Goal: Task Accomplishment & Management: Complete application form

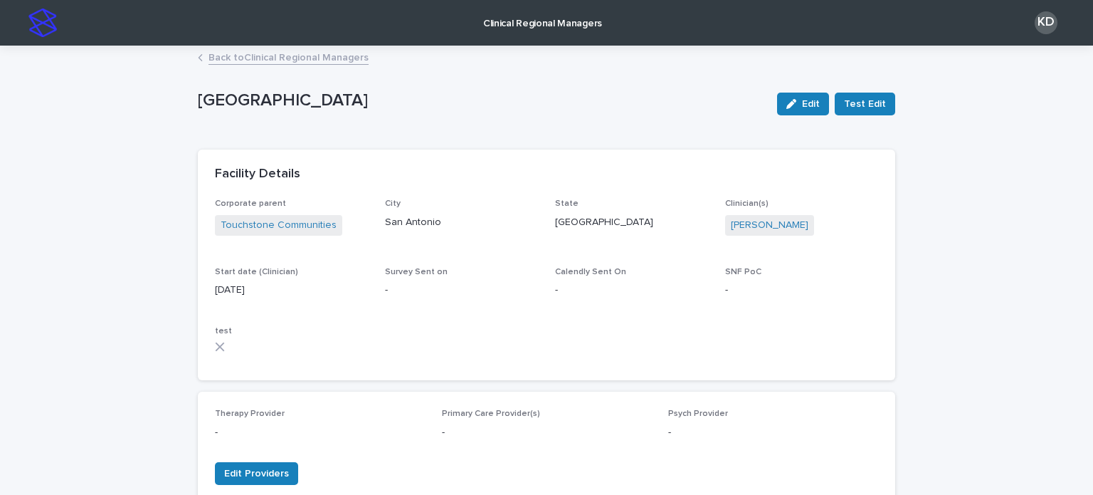
drag, startPoint x: 0, startPoint y: 0, endPoint x: 311, endPoint y: 58, distance: 316.3
click at [311, 58] on link "Back to Clinical Regional Managers" at bounding box center [289, 56] width 160 height 16
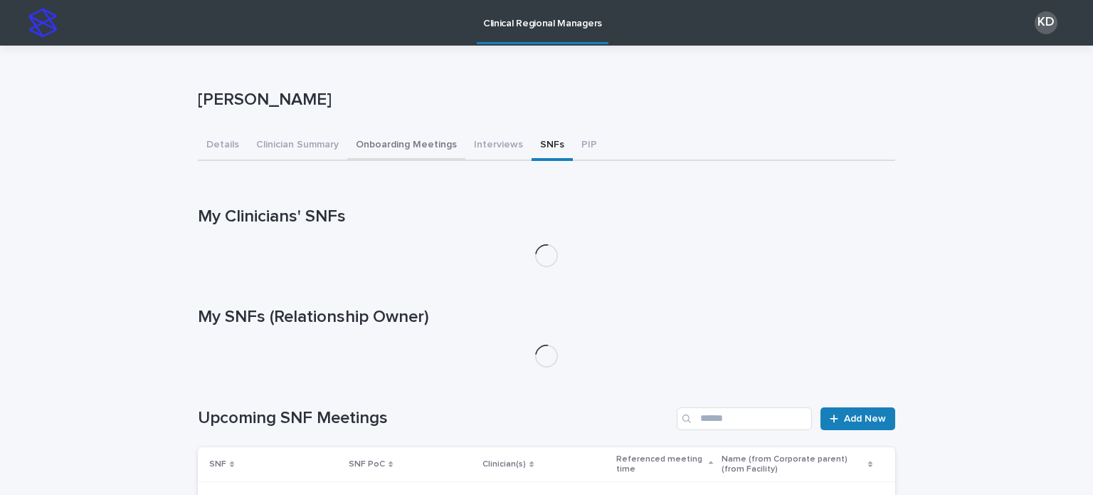
click at [407, 150] on button "Onboarding Meetings" at bounding box center [406, 146] width 118 height 30
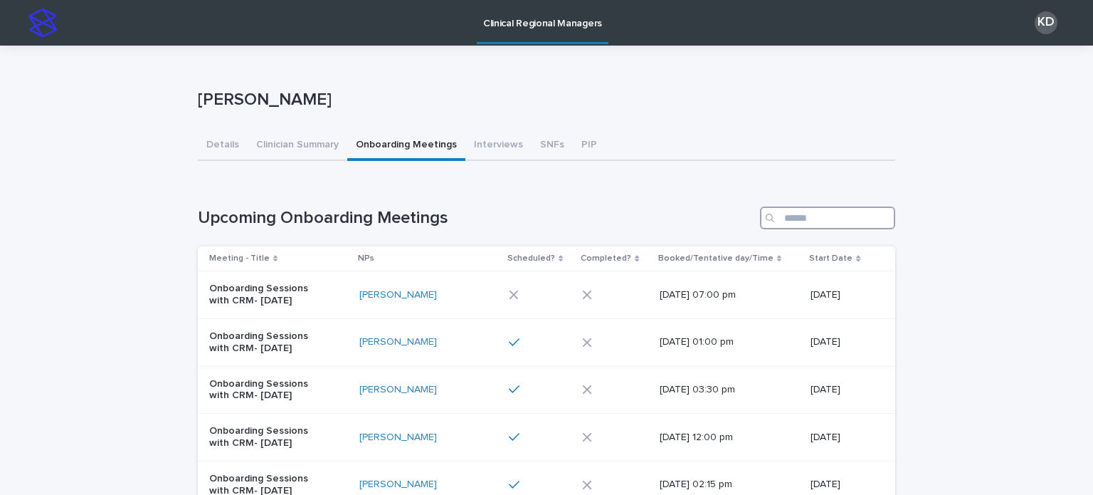
click at [827, 221] on input "Search" at bounding box center [827, 217] width 135 height 23
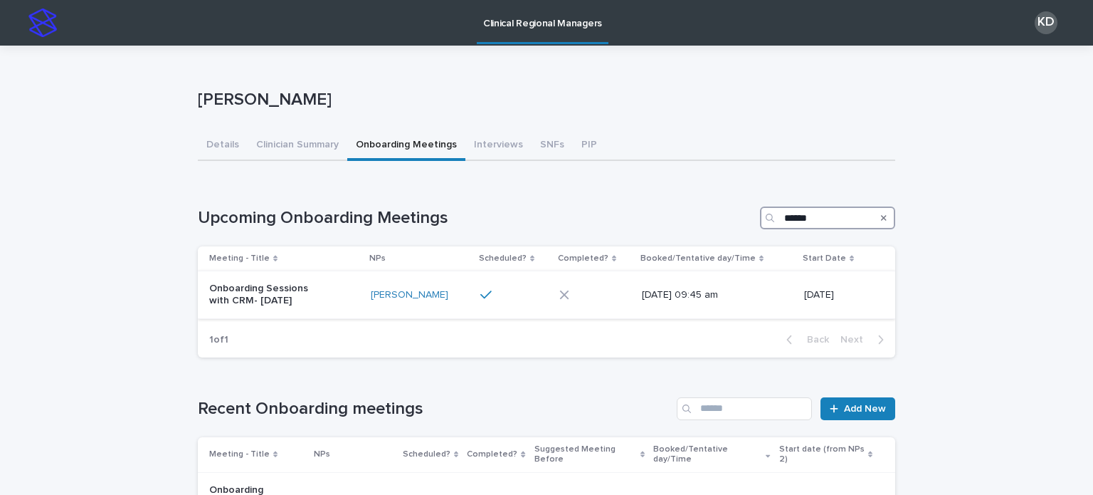
type input "******"
click at [325, 290] on div "Onboarding Sessions with CRM- [DATE]" at bounding box center [284, 295] width 150 height 36
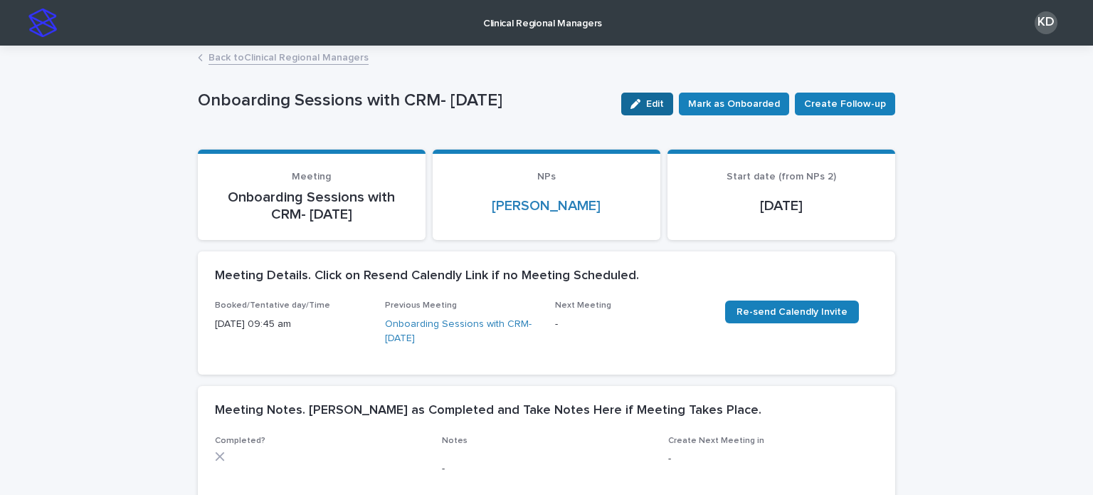
click at [646, 105] on div "button" at bounding box center [639, 104] width 16 height 10
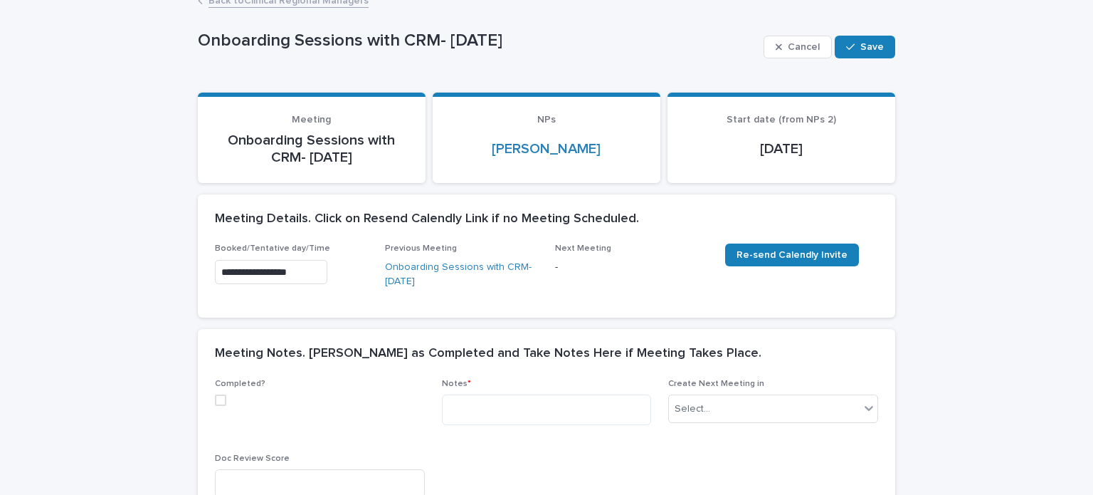
scroll to position [214, 0]
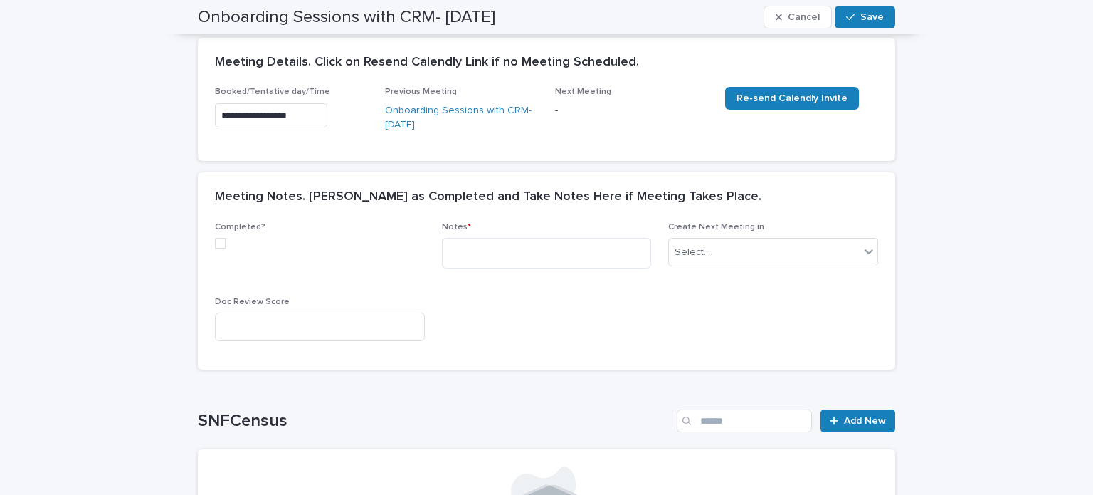
click at [215, 244] on span at bounding box center [220, 243] width 11 height 11
click at [562, 241] on textarea at bounding box center [547, 253] width 210 height 31
paste textarea "**********"
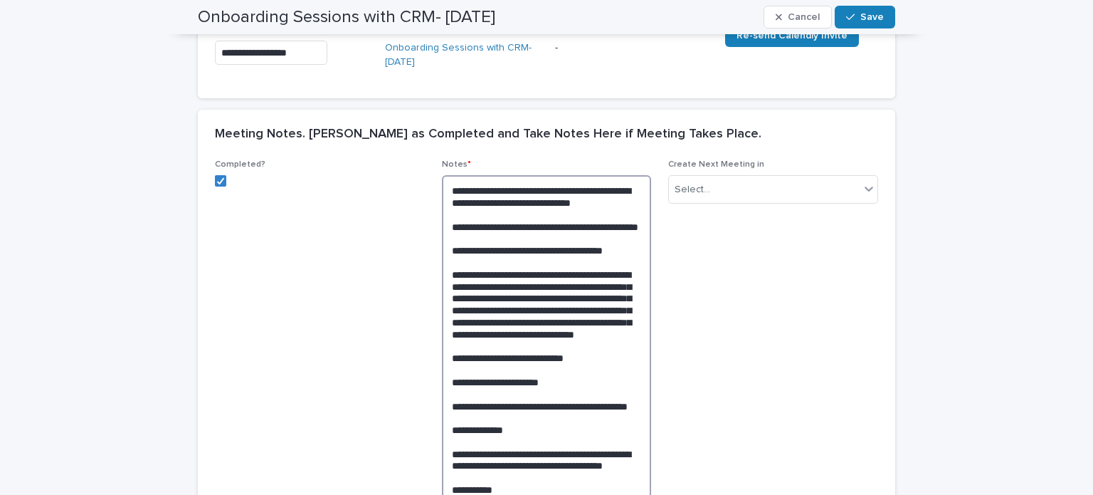
scroll to position [193, 0]
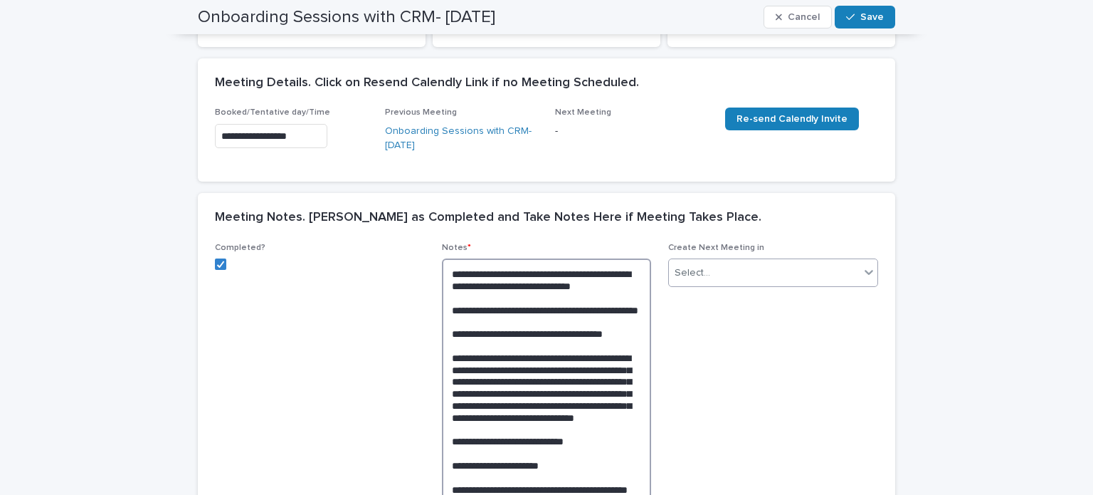
type textarea "**********"
click at [754, 275] on div "Select..." at bounding box center [764, 272] width 191 height 23
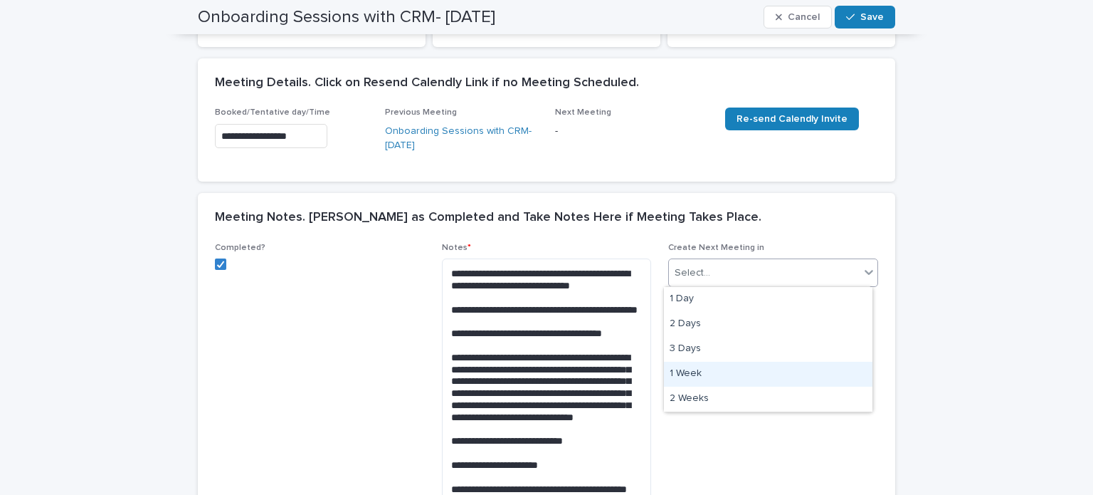
click at [729, 369] on div "1 Week" at bounding box center [768, 374] width 209 height 25
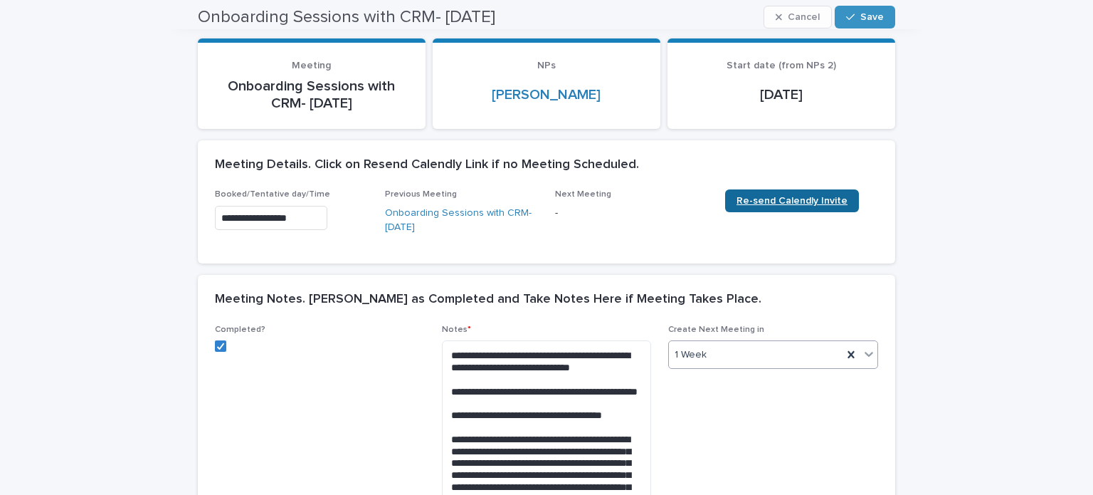
scroll to position [0, 0]
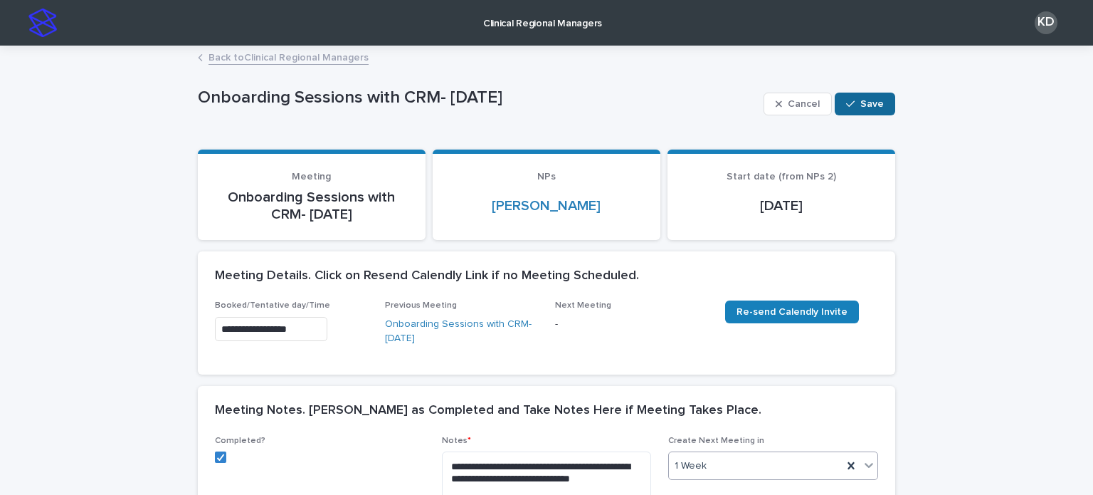
click at [870, 104] on span "Save" at bounding box center [872, 104] width 23 height 10
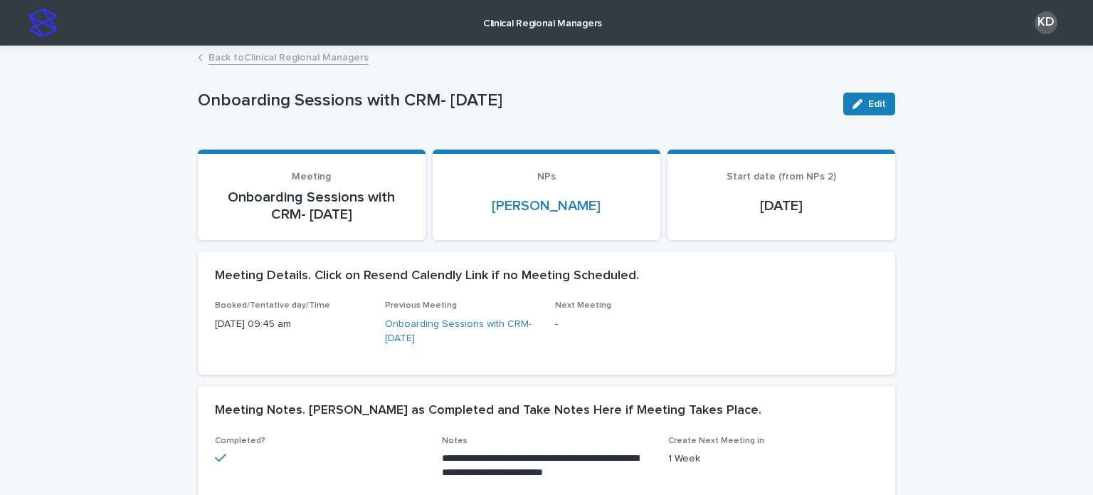
click at [269, 56] on link "Back to Clinical Regional Managers" at bounding box center [289, 56] width 160 height 16
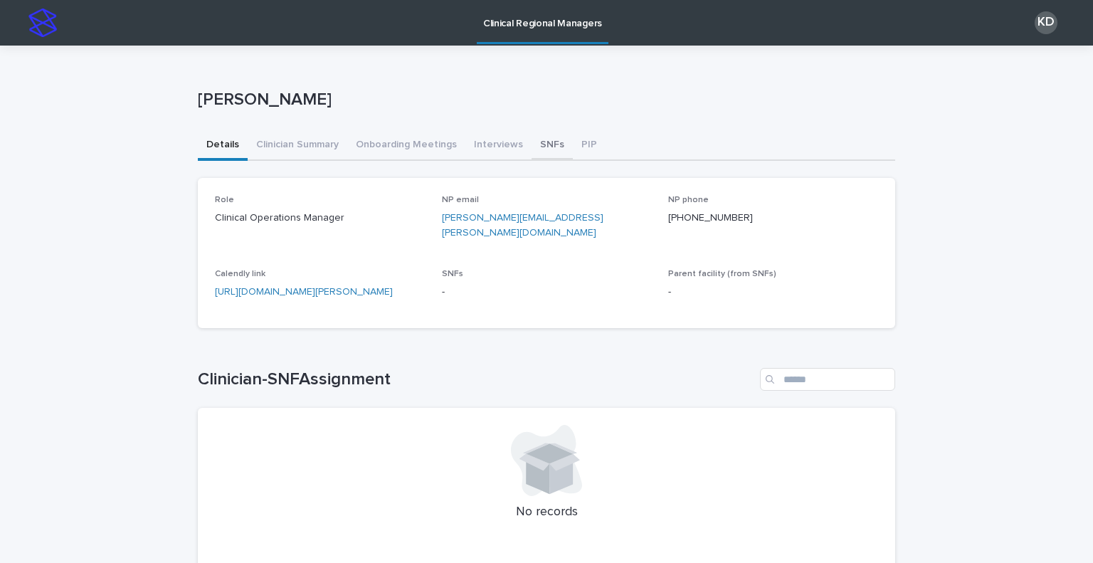
click at [537, 146] on button "SNFs" at bounding box center [552, 146] width 41 height 30
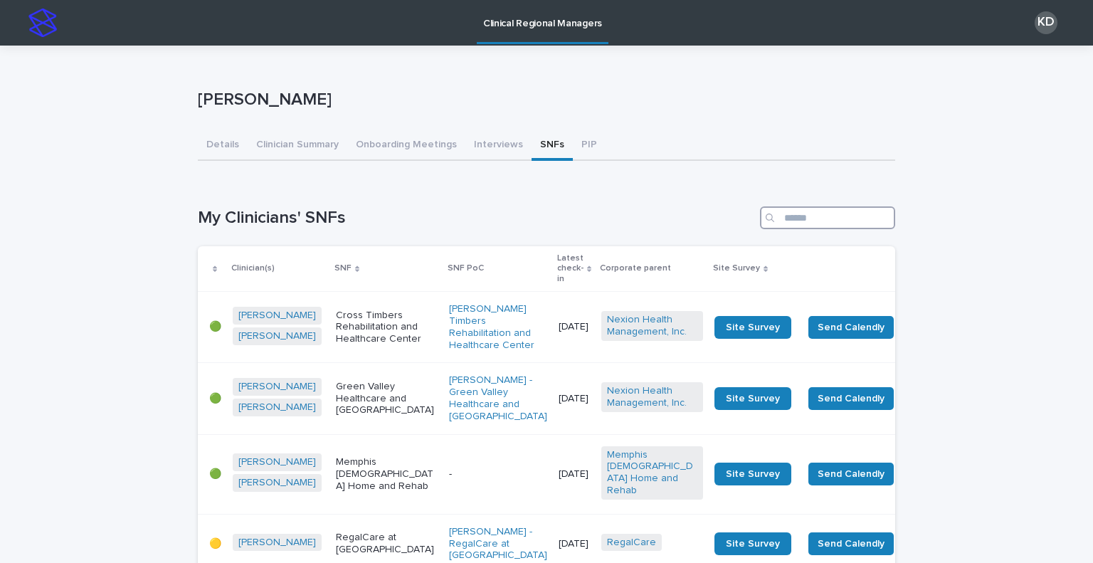
click at [806, 213] on input "Search" at bounding box center [827, 217] width 135 height 23
type input "**********"
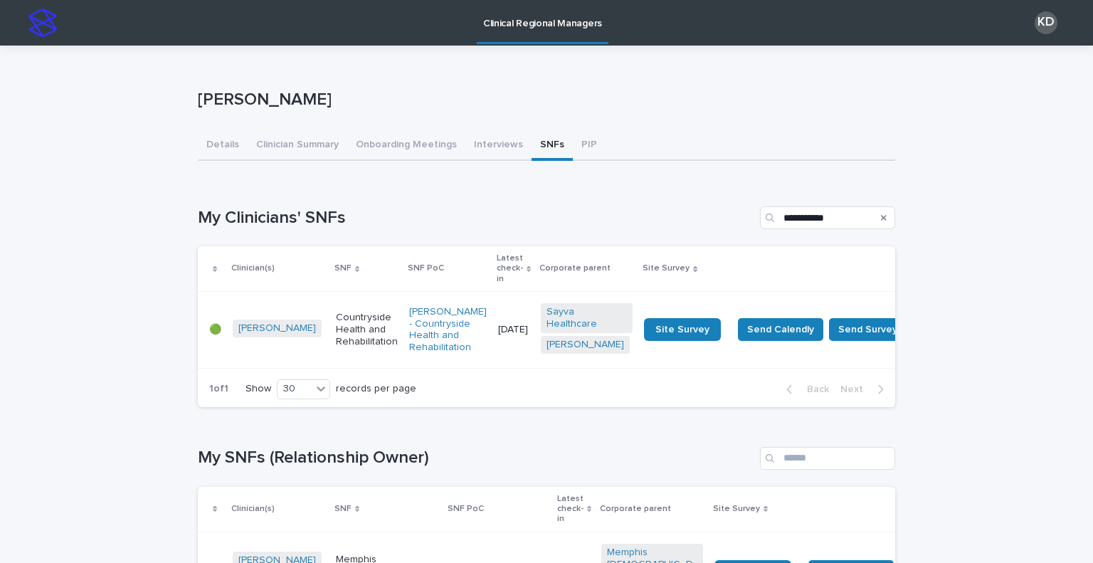
click at [345, 349] on td "Countryside Health and Rehabilitation" at bounding box center [366, 330] width 73 height 76
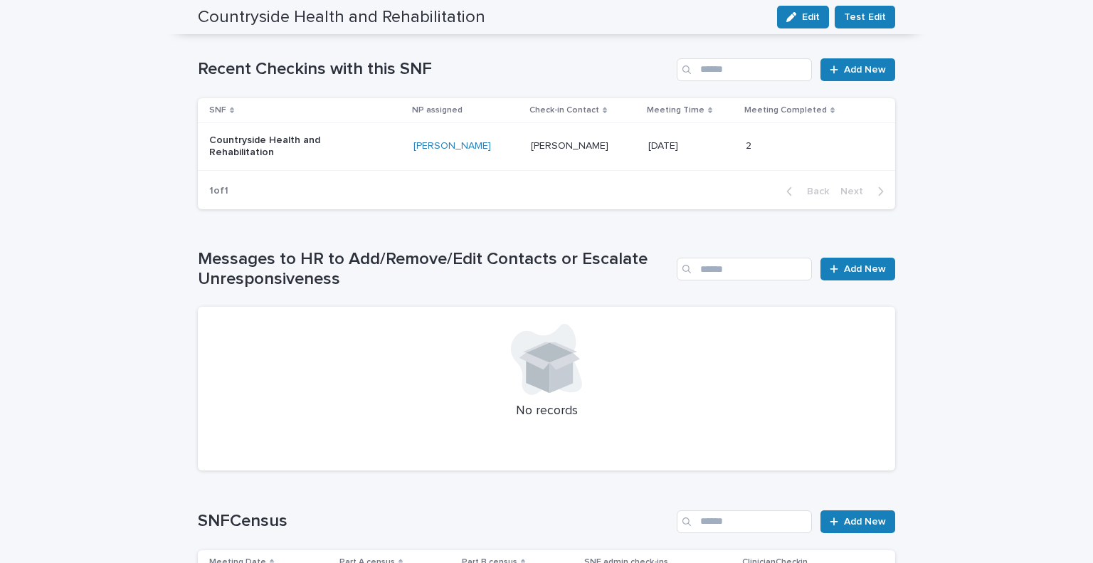
scroll to position [830, 0]
click at [858, 72] on span "Add New" at bounding box center [865, 70] width 42 height 10
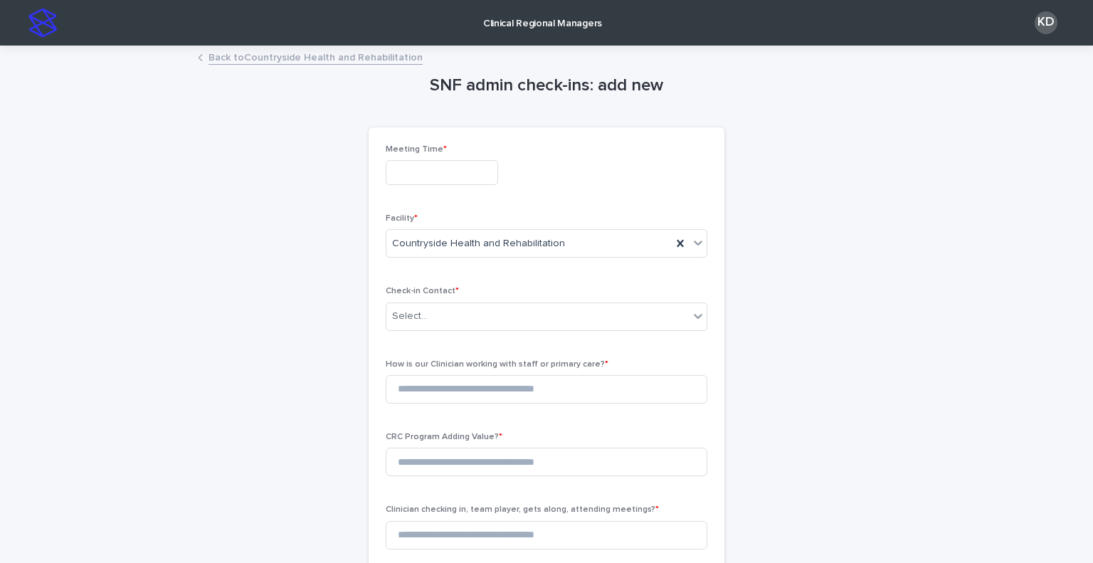
click at [444, 167] on input "text" at bounding box center [442, 172] width 112 height 25
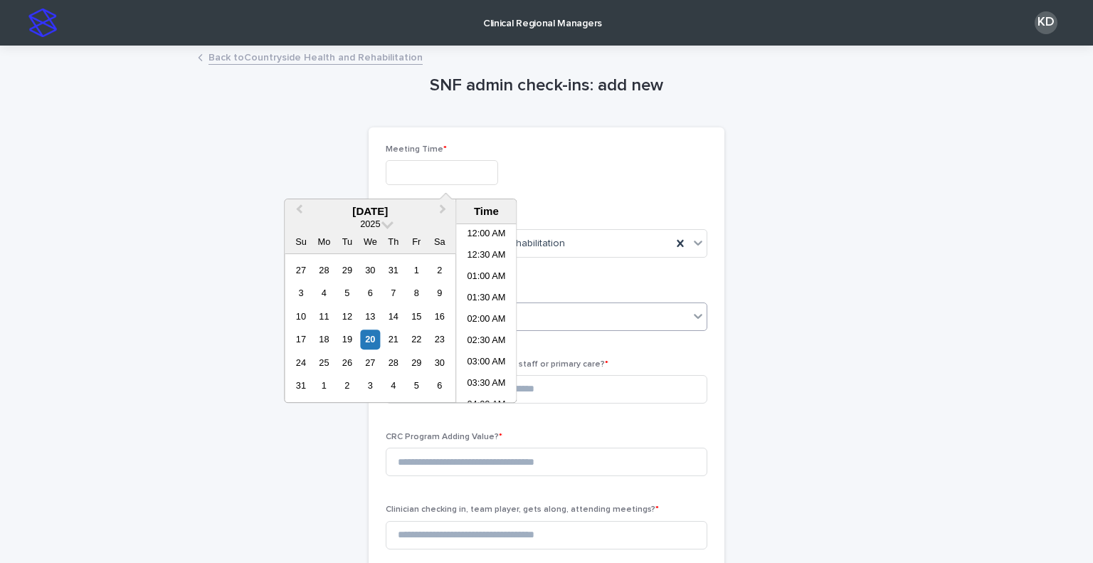
scroll to position [370, 0]
click at [485, 335] on li "11:00 AM" at bounding box center [486, 334] width 61 height 21
type input "**********"
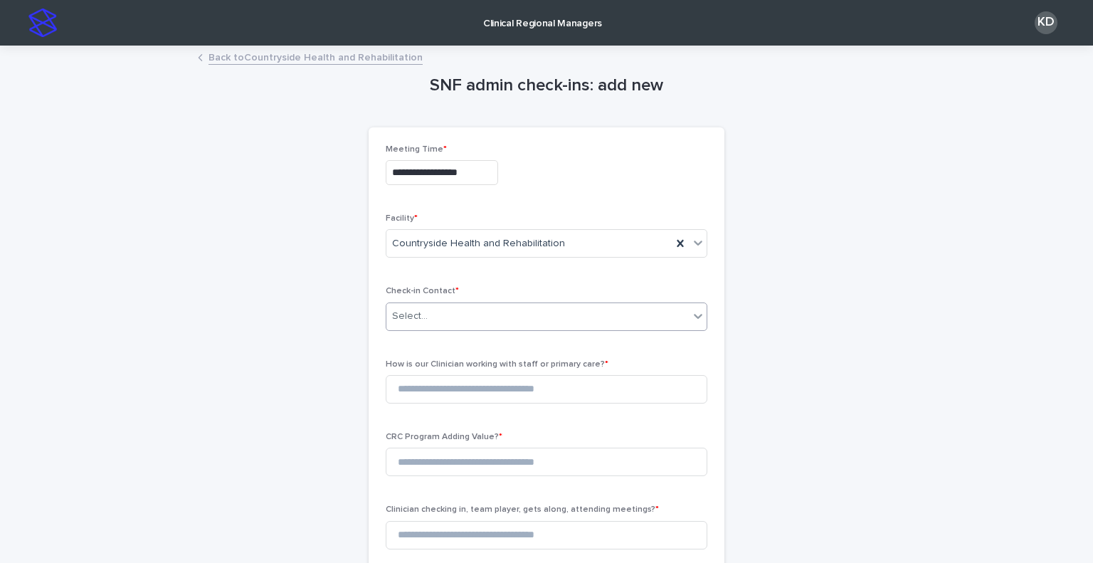
click at [465, 318] on div "Select..." at bounding box center [537, 316] width 303 height 23
type input "*****"
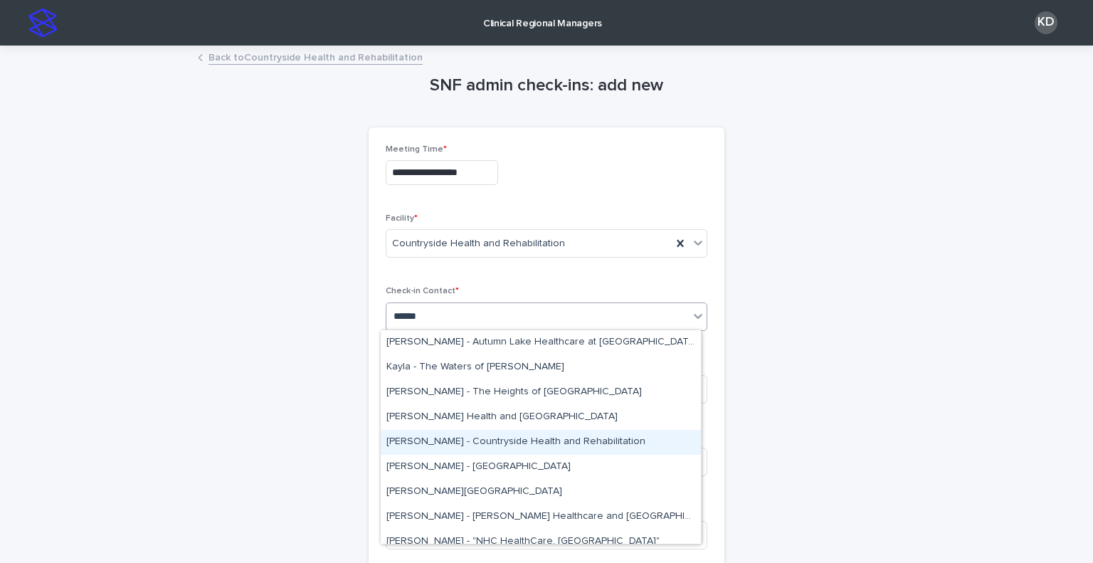
click at [478, 444] on div "Kayla Bullion - Countryside Health and Rehabilitation" at bounding box center [541, 442] width 320 height 25
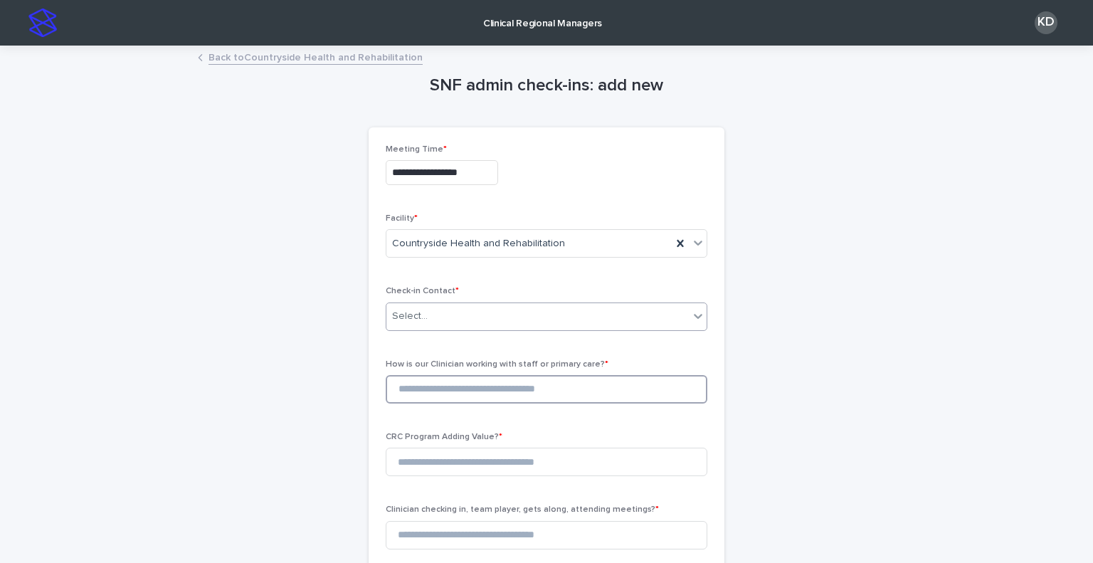
click at [432, 387] on input at bounding box center [547, 389] width 322 height 28
type input "*"
drag, startPoint x: 433, startPoint y: 458, endPoint x: 438, endPoint y: 463, distance: 7.6
click at [437, 461] on input at bounding box center [547, 462] width 322 height 28
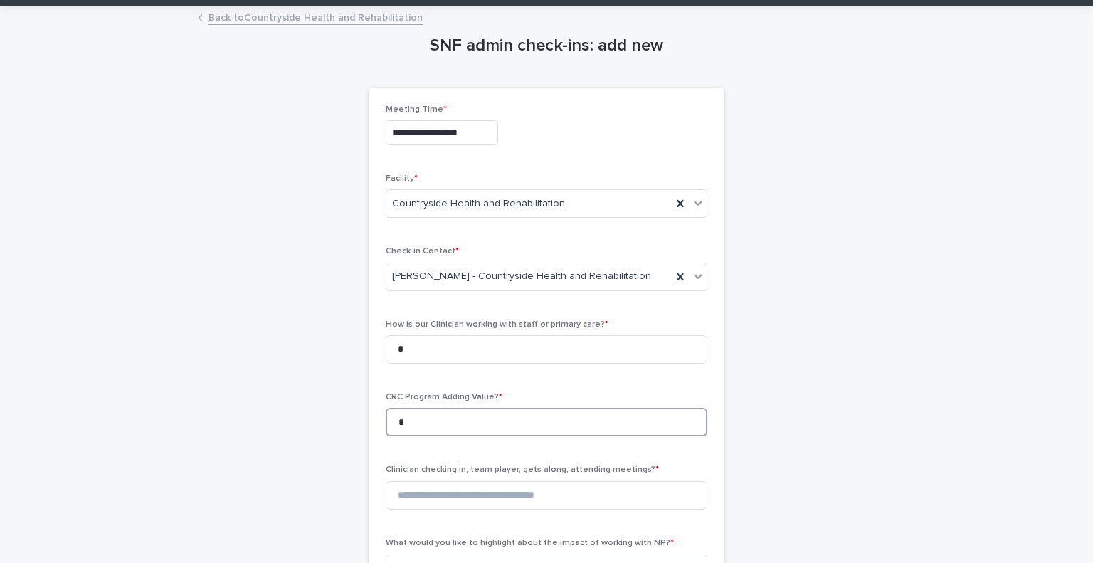
scroll to position [214, 0]
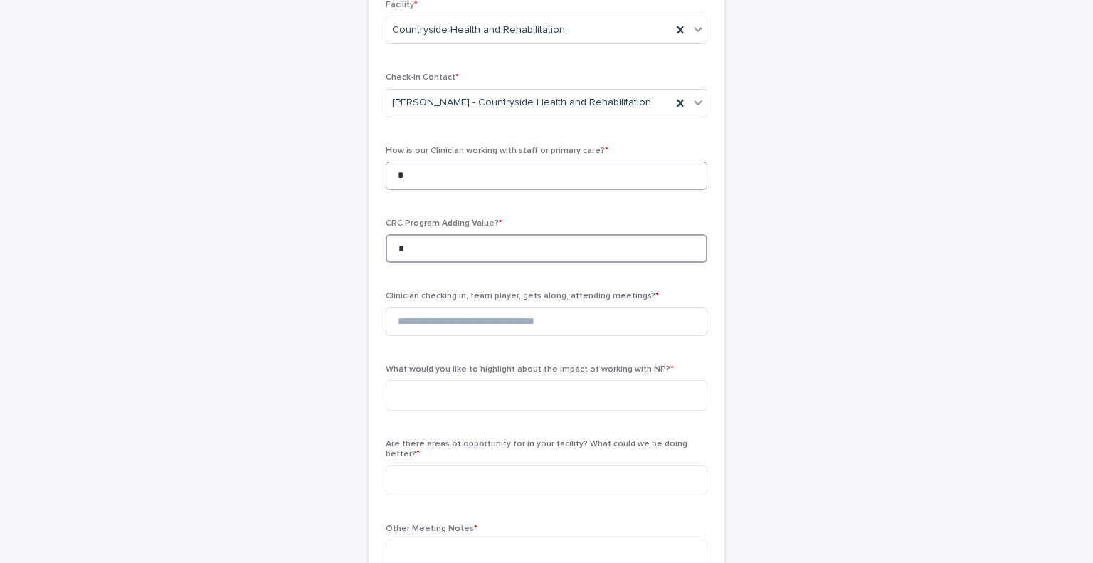
type input "*"
click at [430, 177] on input "*" at bounding box center [547, 176] width 322 height 28
type input "*"
click at [438, 253] on input "*" at bounding box center [547, 248] width 322 height 28
type input "*"
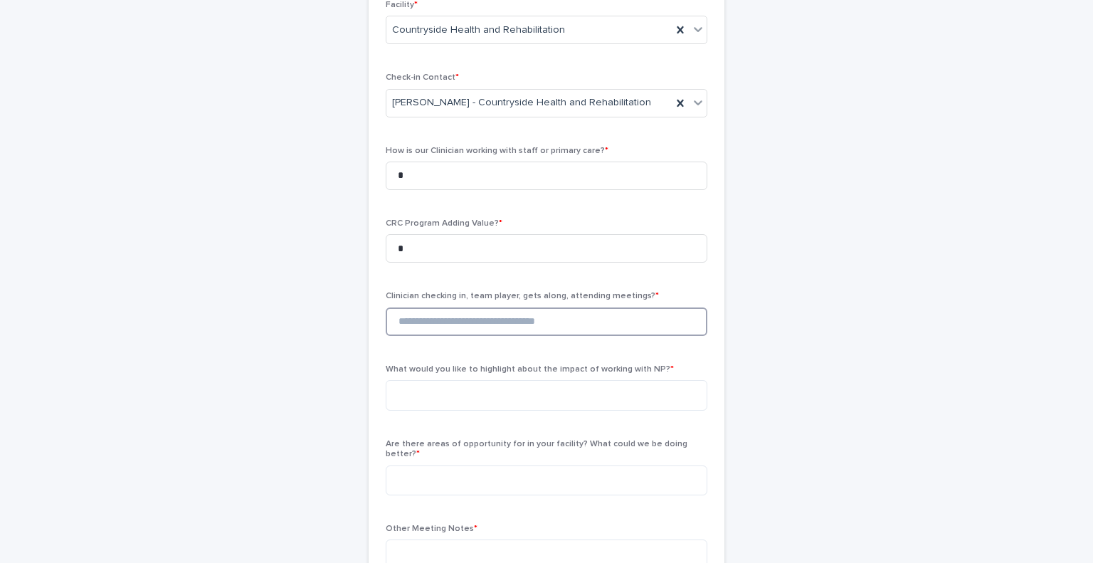
click at [441, 330] on input at bounding box center [547, 321] width 322 height 28
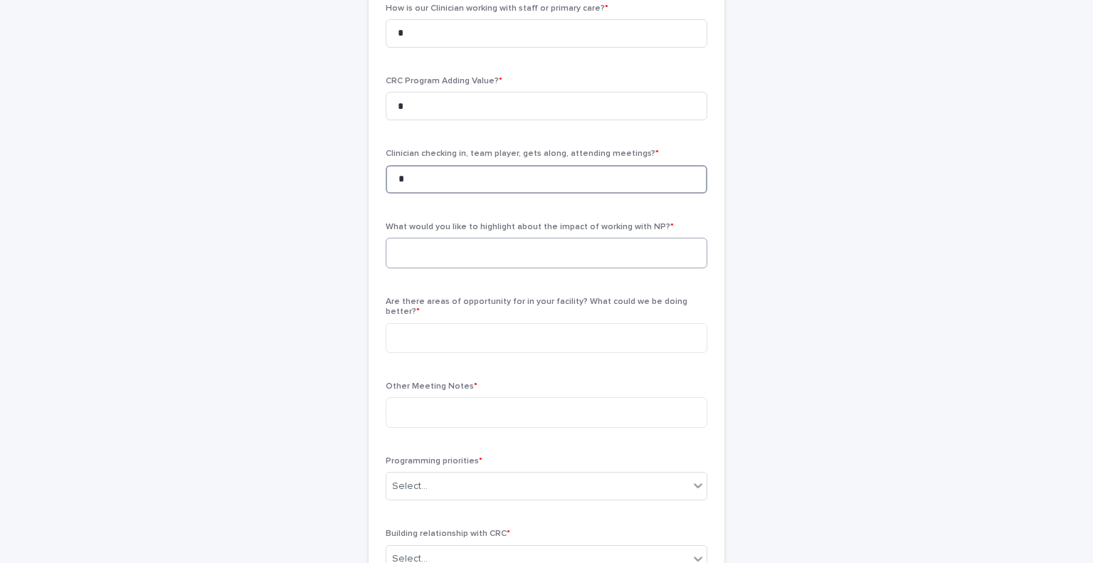
type input "*"
click at [436, 252] on textarea at bounding box center [547, 253] width 322 height 31
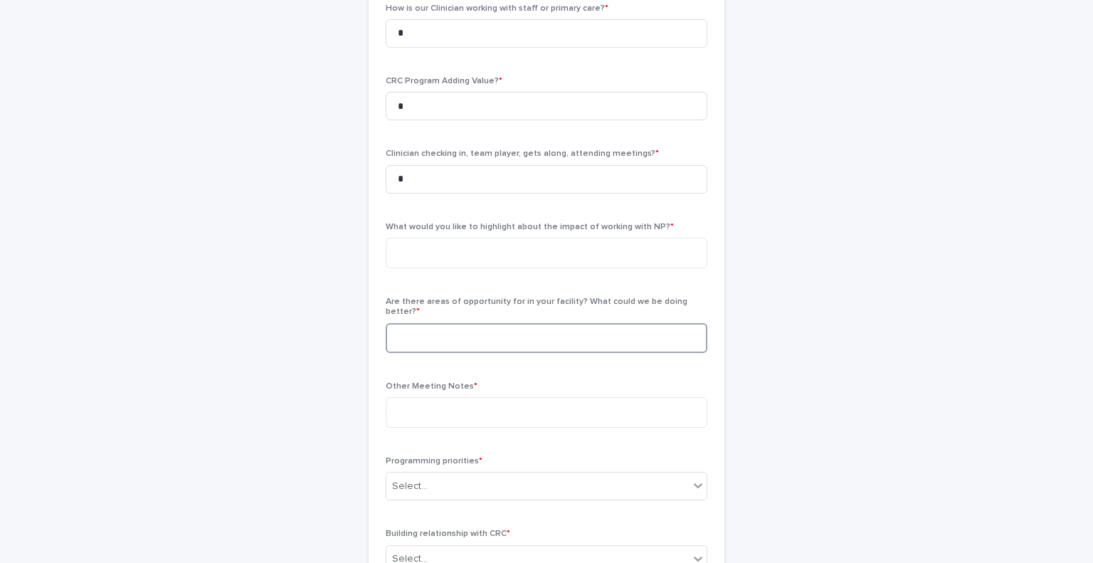
click at [433, 330] on textarea at bounding box center [547, 338] width 322 height 31
paste textarea "**********"
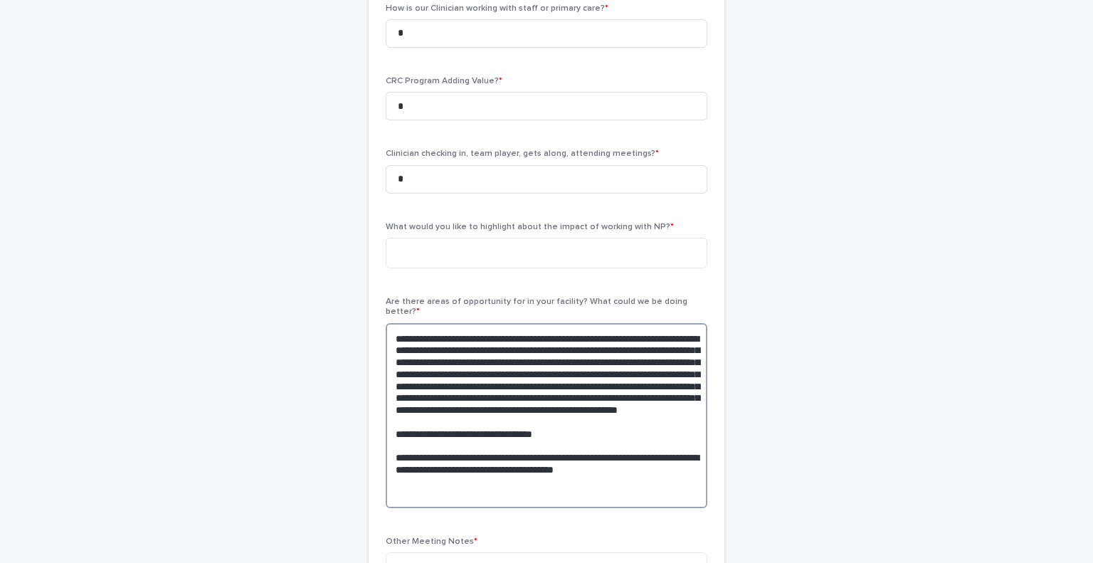
drag, startPoint x: 678, startPoint y: 348, endPoint x: 316, endPoint y: 293, distance: 366.4
click at [316, 293] on div "**********" at bounding box center [547, 315] width 698 height 1248
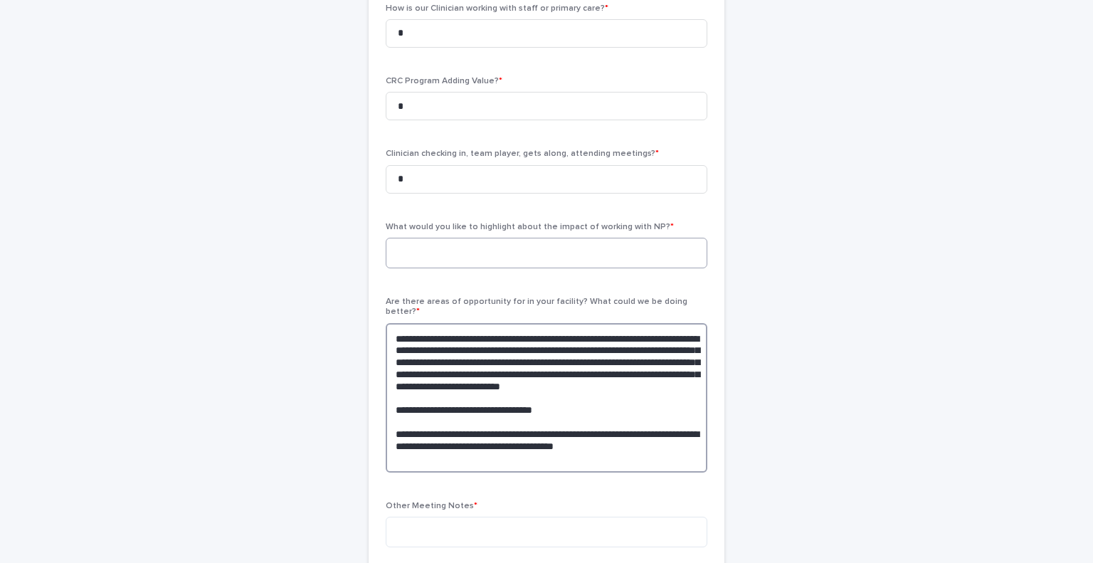
type textarea "**********"
click at [437, 258] on textarea at bounding box center [547, 253] width 322 height 31
paste textarea "**********"
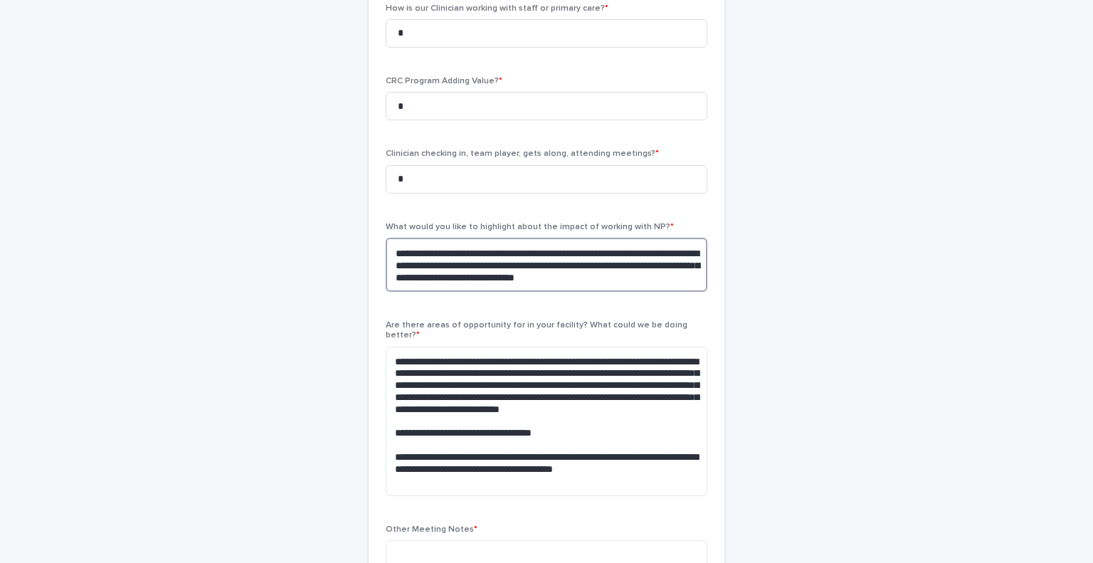
scroll to position [498, 0]
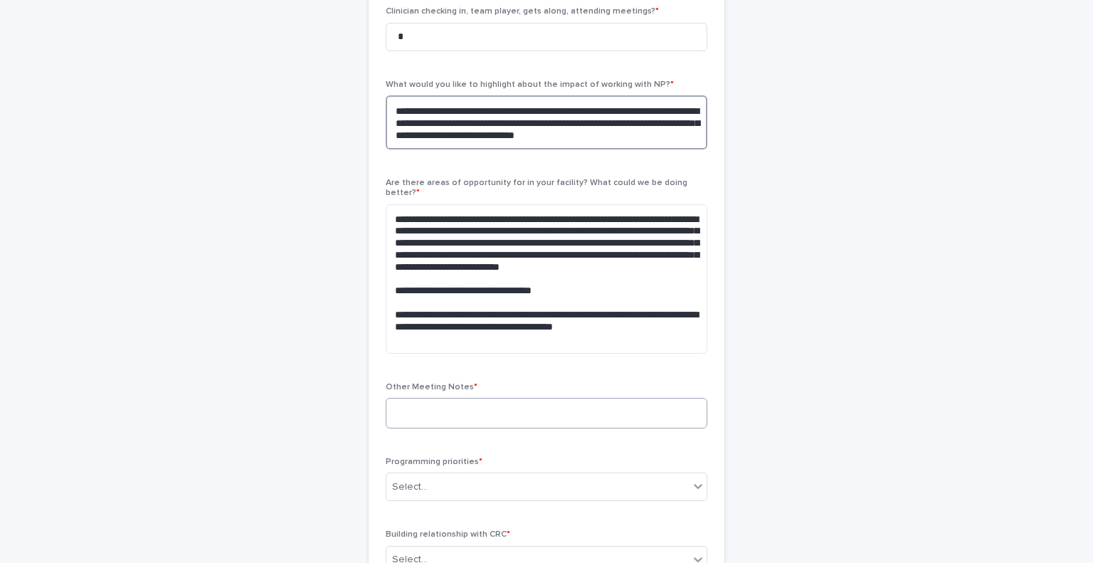
type textarea "**********"
drag, startPoint x: 483, startPoint y: 412, endPoint x: 483, endPoint y: 389, distance: 23.5
click at [478, 400] on textarea at bounding box center [547, 413] width 322 height 31
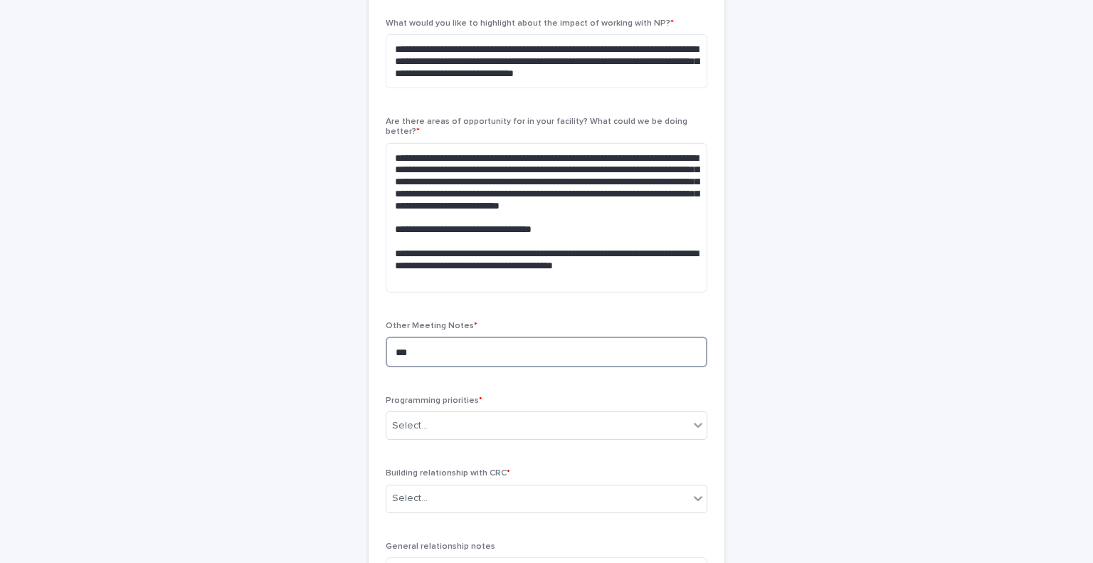
scroll to position [641, 0]
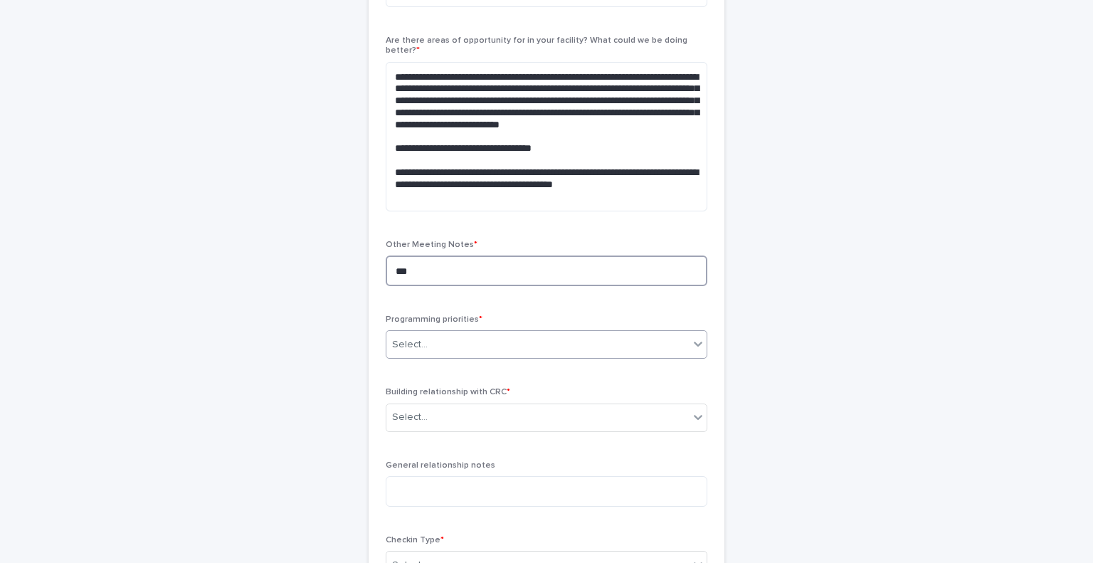
type textarea "***"
click at [467, 333] on div "Select..." at bounding box center [537, 344] width 303 height 23
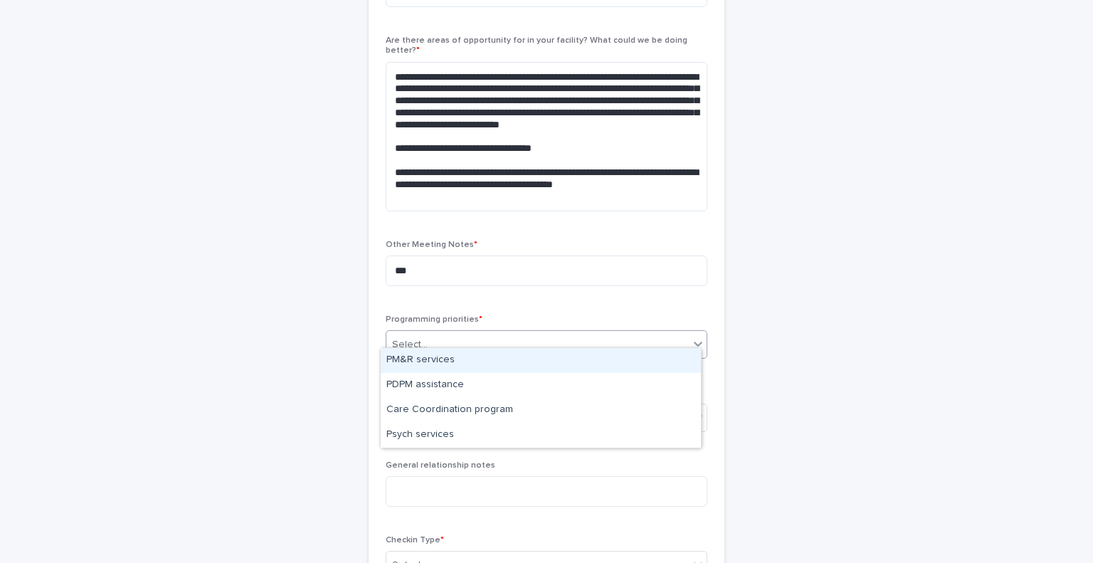
click at [472, 361] on div "PM&R services" at bounding box center [541, 360] width 320 height 25
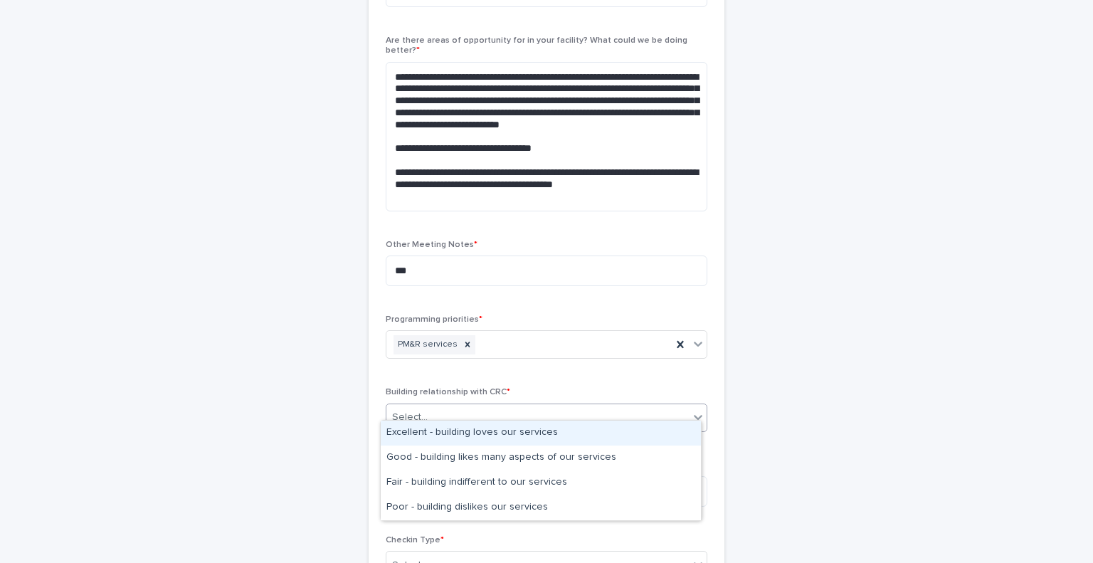
click at [475, 406] on div "Select..." at bounding box center [537, 417] width 303 height 23
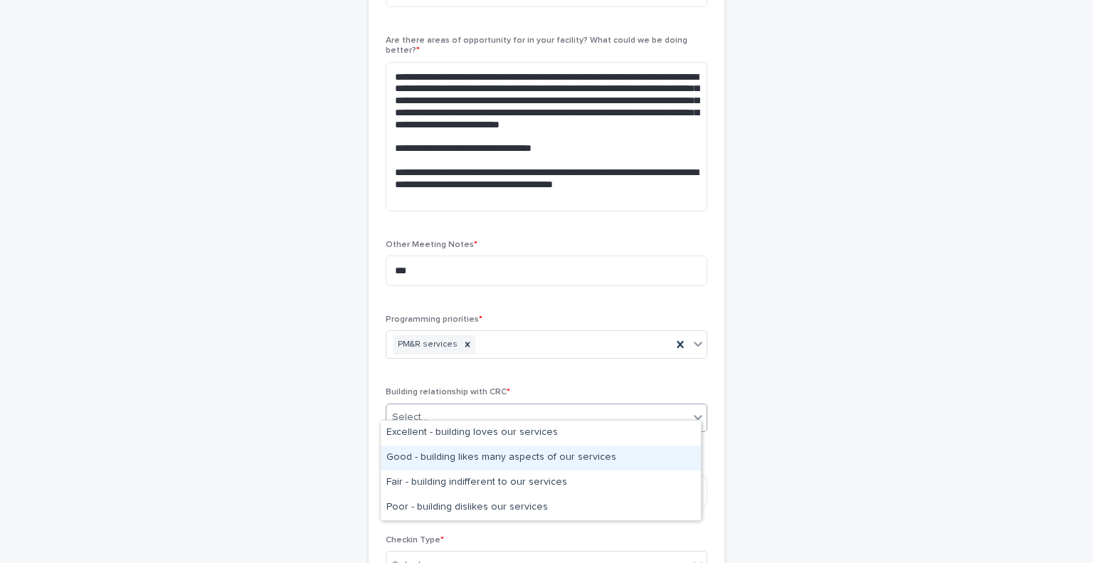
click at [465, 461] on div "Good - building likes many aspects of our services" at bounding box center [541, 458] width 320 height 25
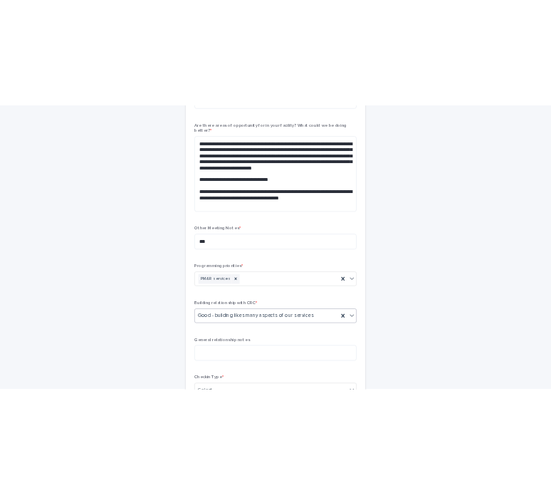
scroll to position [819, 0]
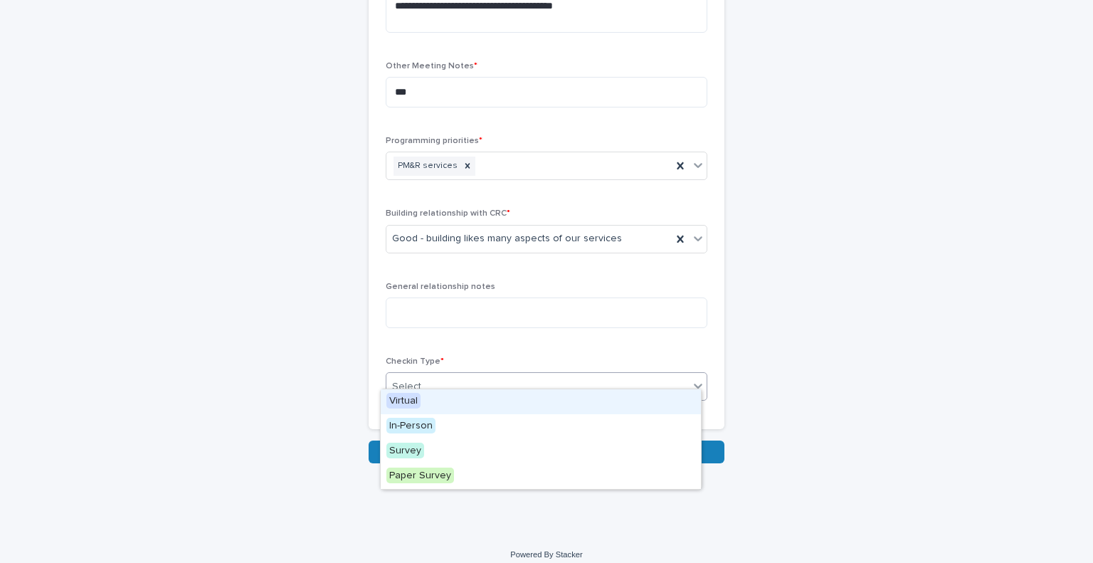
click at [457, 381] on div "Select..." at bounding box center [537, 386] width 303 height 23
click at [457, 404] on div "Virtual" at bounding box center [541, 401] width 320 height 25
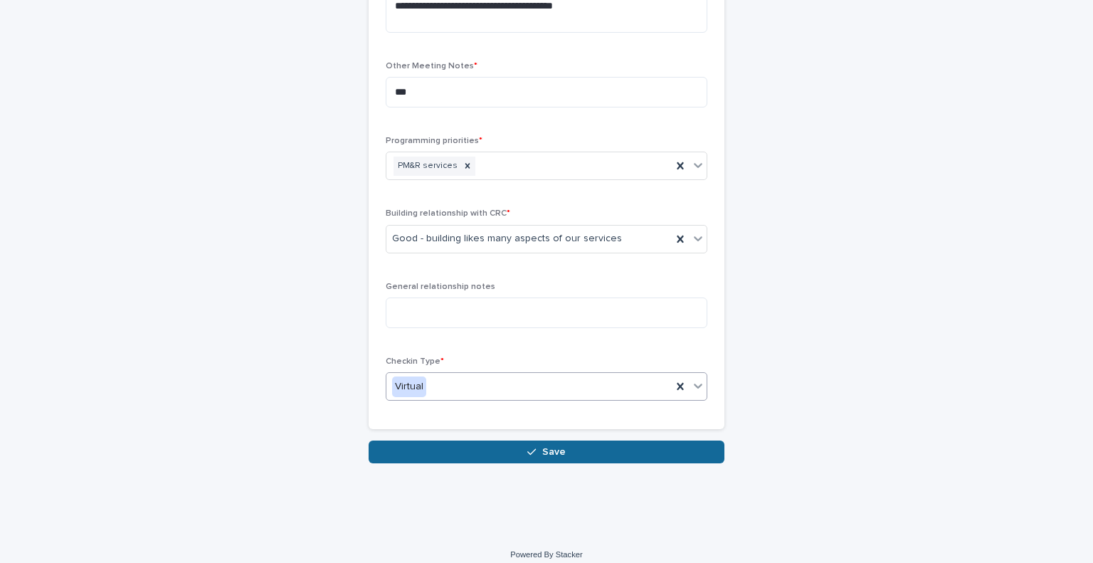
click at [601, 441] on button "Save" at bounding box center [547, 452] width 356 height 23
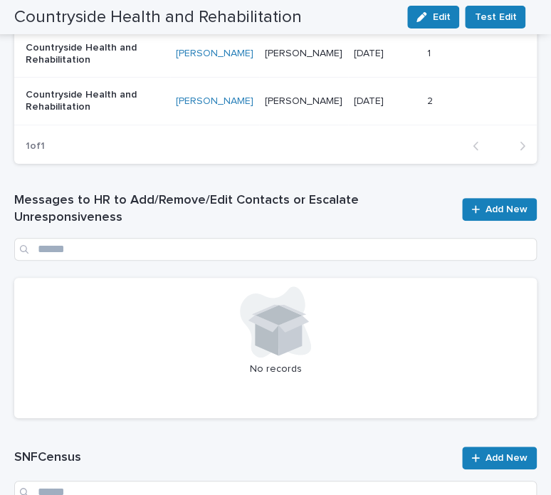
scroll to position [1390, 0]
